Goal: Information Seeking & Learning: Learn about a topic

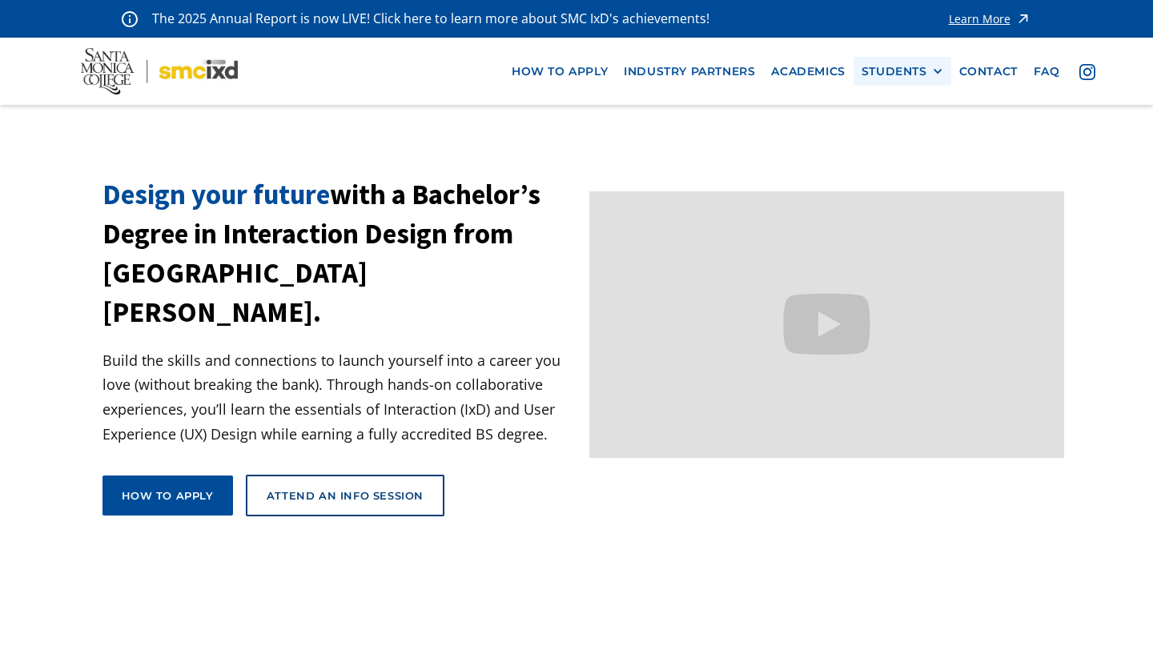
click at [919, 72] on div "STUDENTS" at bounding box center [895, 72] width 66 height 14
click at [919, 127] on link "Current Students" at bounding box center [934, 130] width 144 height 30
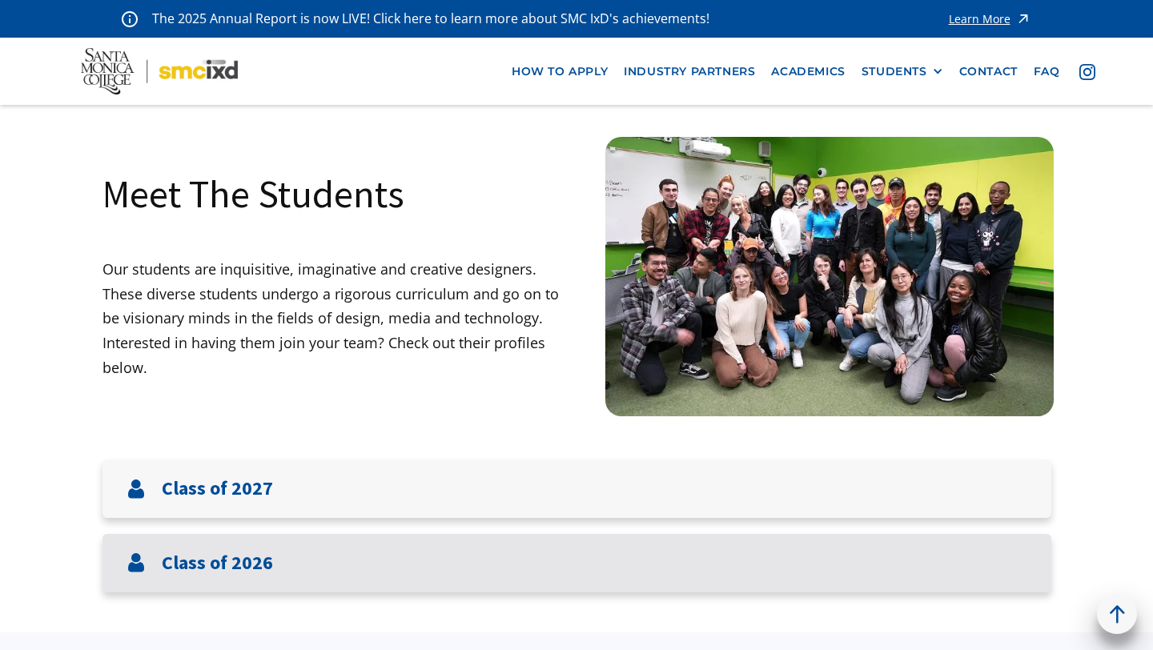
click at [281, 568] on div "Class of 2026" at bounding box center [577, 563] width 949 height 58
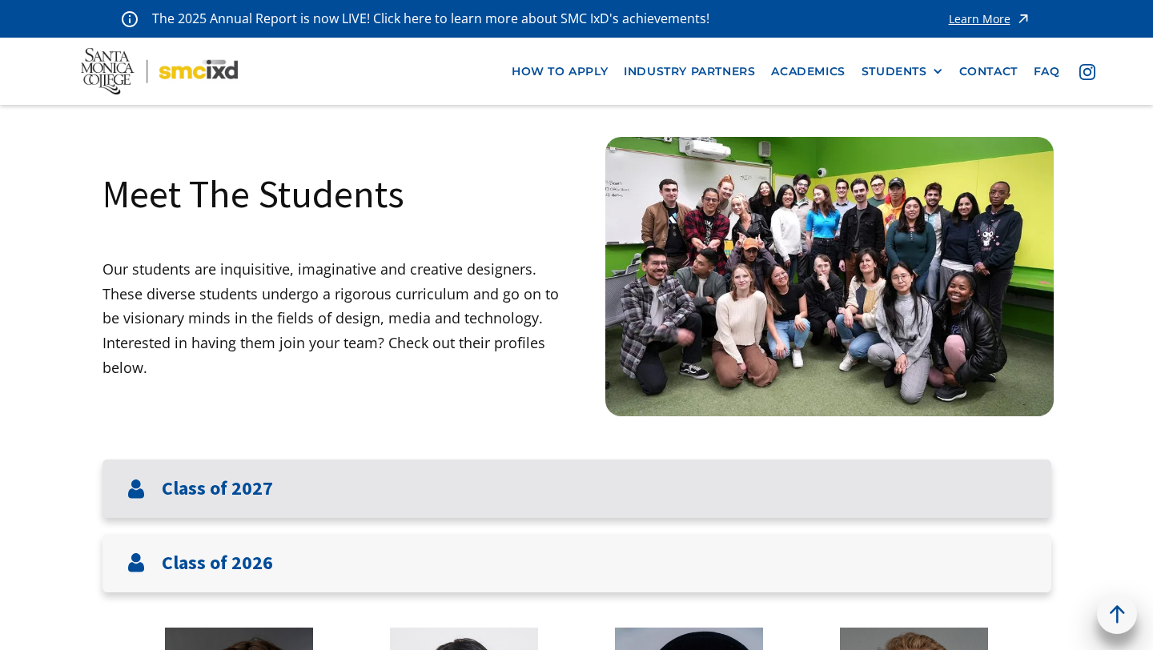
click at [332, 489] on div "Class of 2027" at bounding box center [577, 489] width 949 height 58
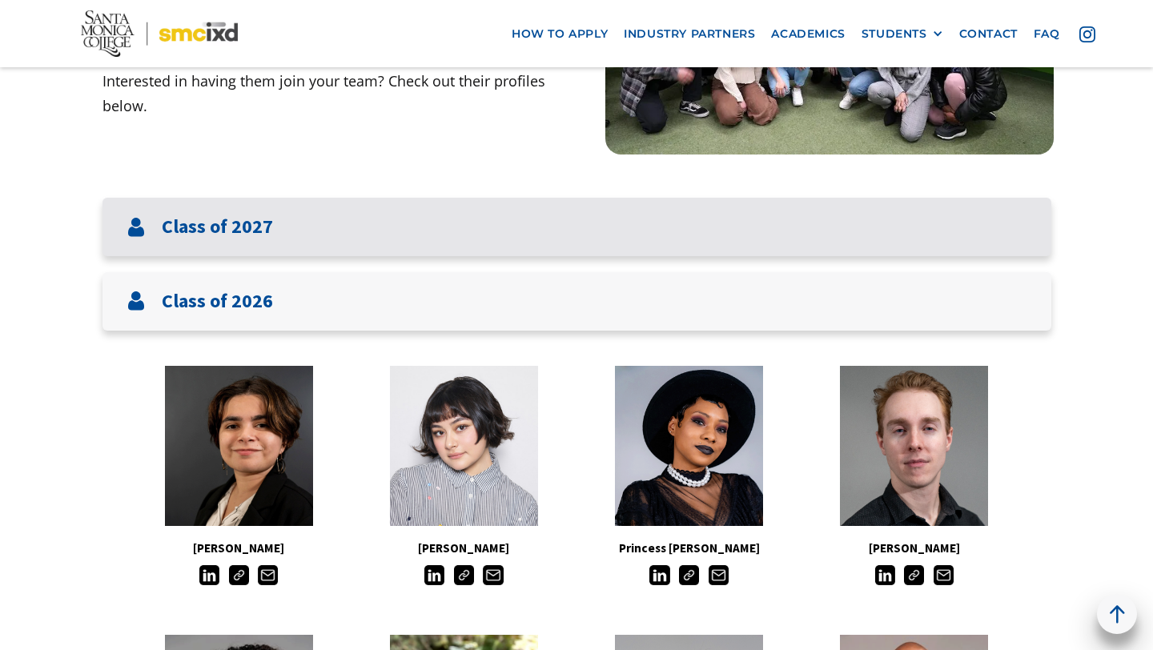
click at [302, 238] on div "Class of 2027" at bounding box center [577, 227] width 949 height 58
click at [312, 231] on div "Class of 2027" at bounding box center [577, 227] width 949 height 58
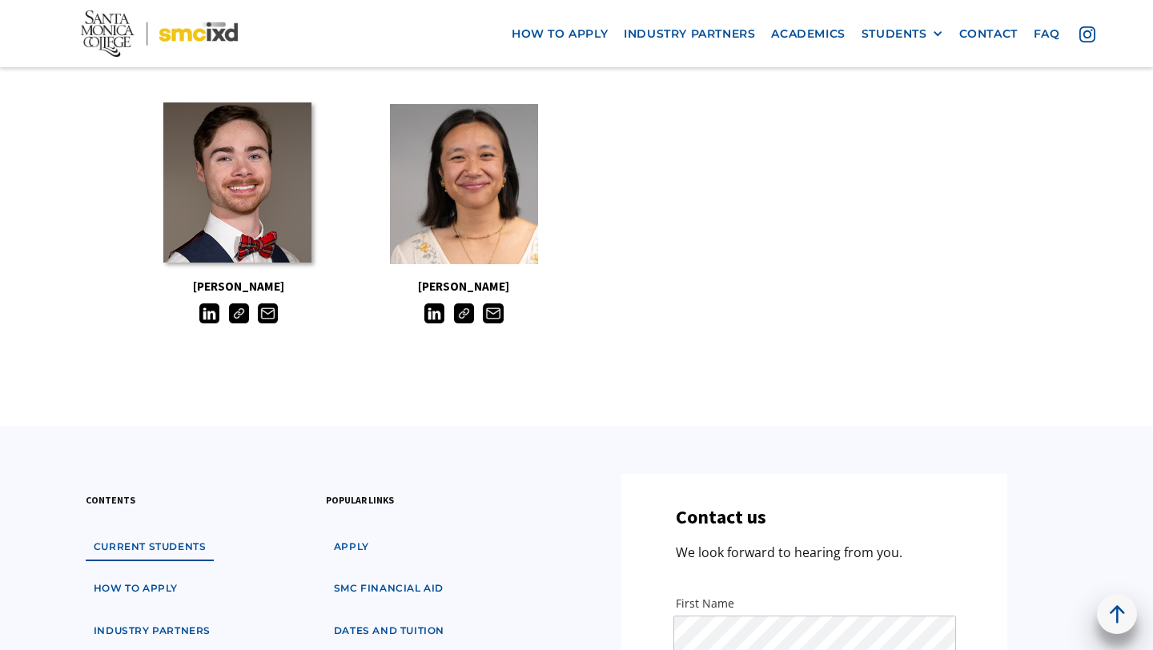
scroll to position [1588, 0]
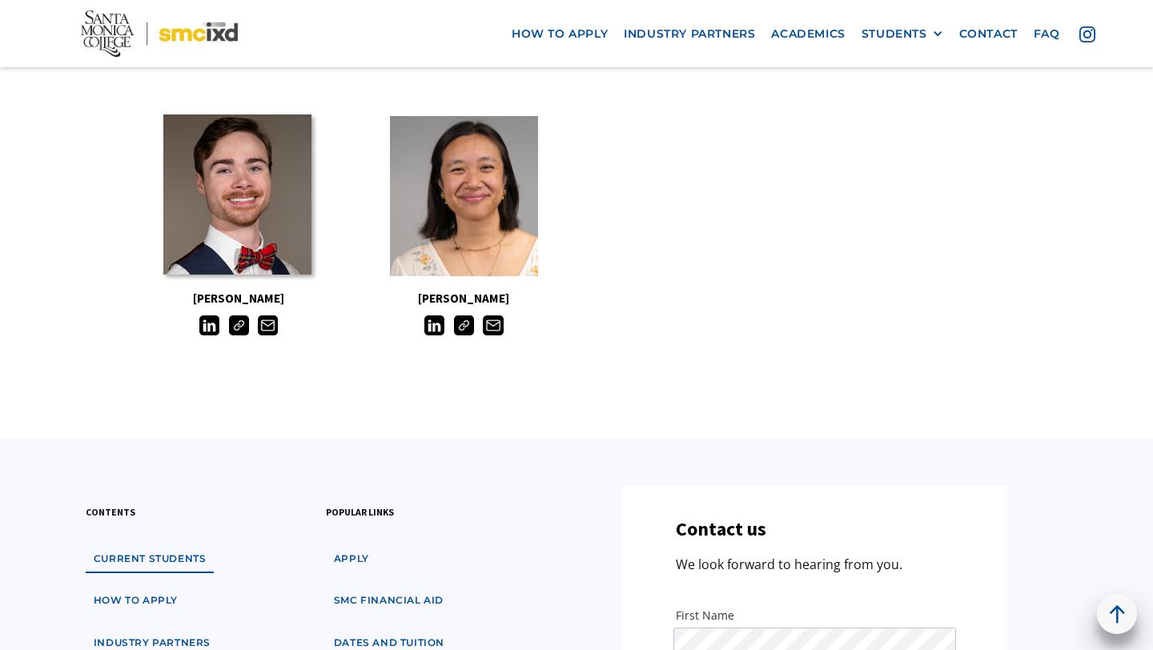
click at [231, 211] on link at bounding box center [237, 195] width 148 height 160
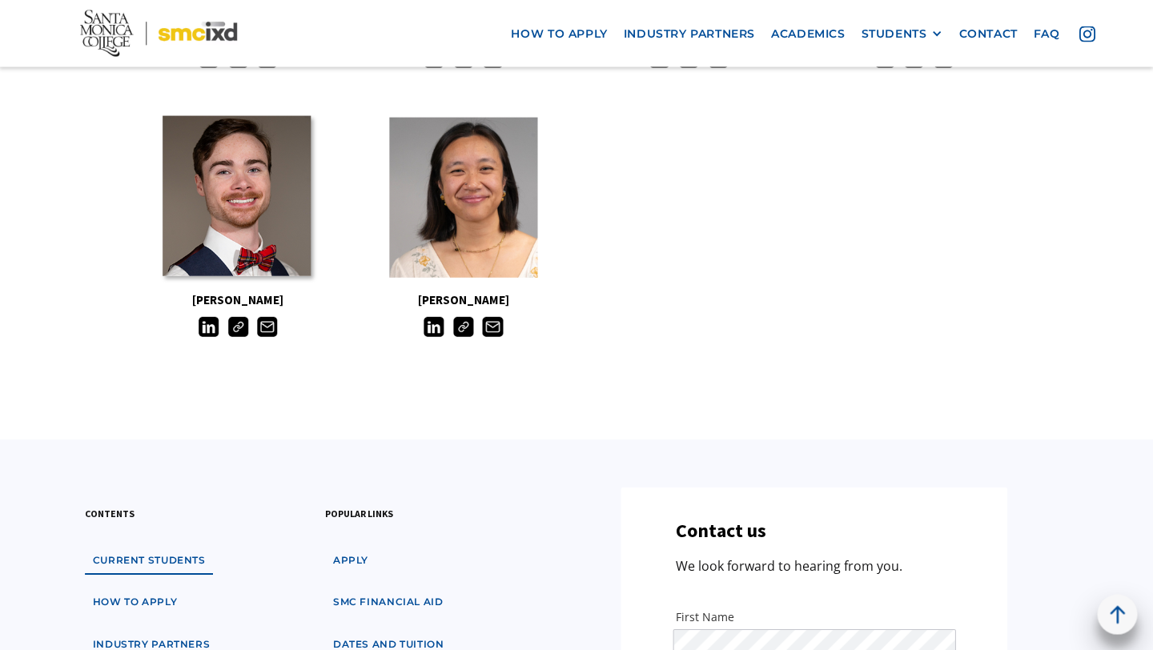
scroll to position [1587, 0]
